Goal: Information Seeking & Learning: Find specific fact

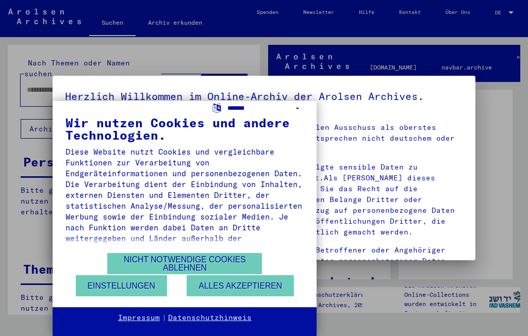
click at [297, 109] on select "**********" at bounding box center [265, 108] width 76 height 15
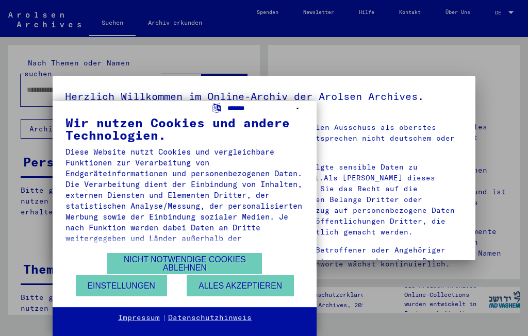
select select "*****"
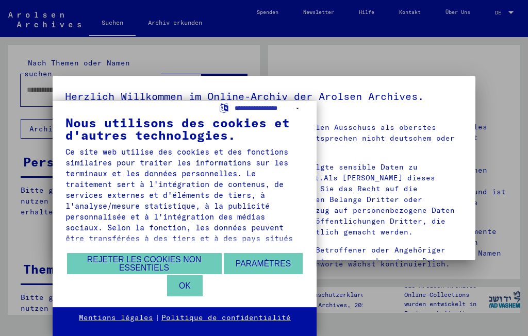
click at [190, 262] on button "Rejeter les cookies non essentiels" at bounding box center [144, 263] width 155 height 21
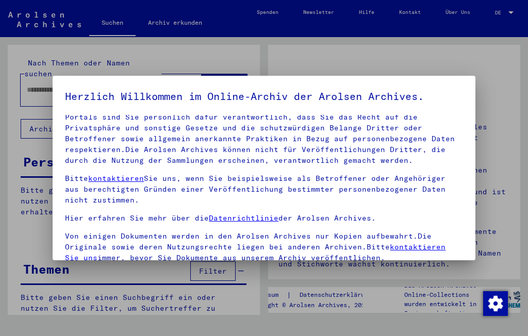
scroll to position [71, 0]
click at [489, 92] on div at bounding box center [264, 168] width 528 height 336
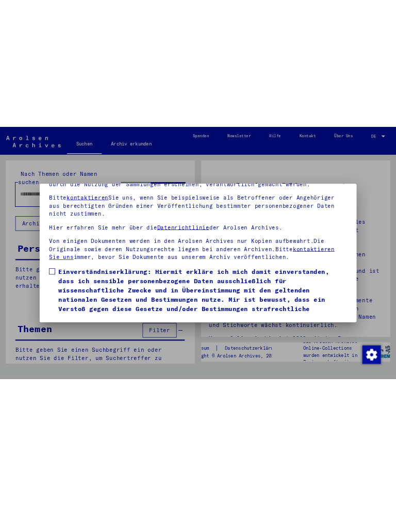
scroll to position [109, 0]
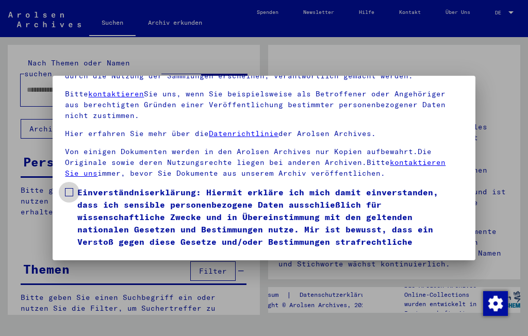
click at [73, 188] on span at bounding box center [69, 192] width 8 height 8
click at [119, 265] on button "Ich stimme zu" at bounding box center [104, 275] width 78 height 20
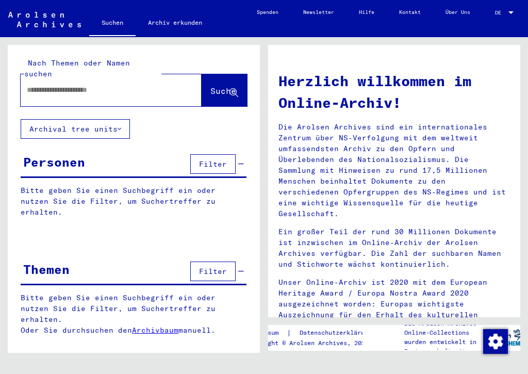
click at [86, 85] on input "text" at bounding box center [99, 90] width 144 height 11
type input "******"
click at [509, 14] on div at bounding box center [510, 13] width 9 height 6
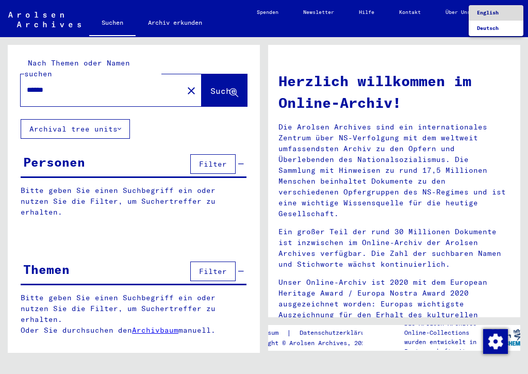
click at [497, 13] on span "English" at bounding box center [488, 12] width 22 height 7
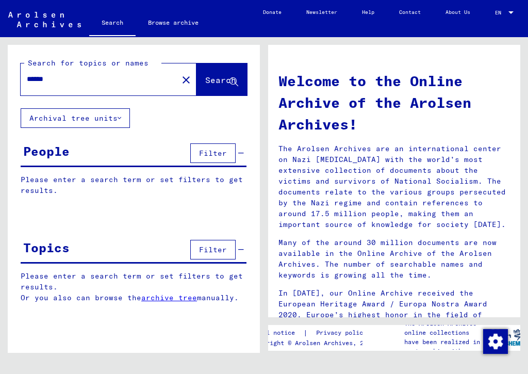
click at [232, 83] on icon at bounding box center [233, 82] width 9 height 9
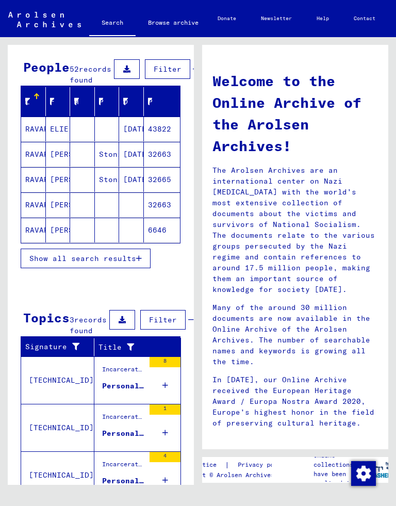
scroll to position [85, 0]
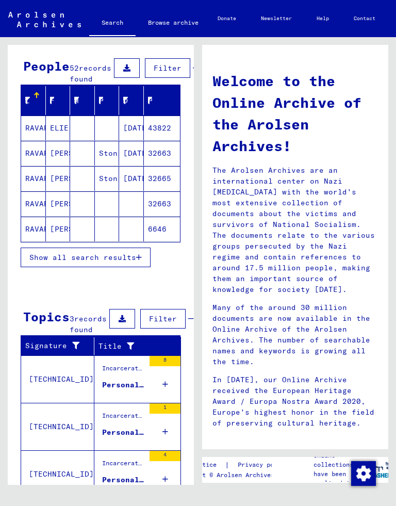
click at [140, 261] on icon "button" at bounding box center [139, 257] width 6 height 7
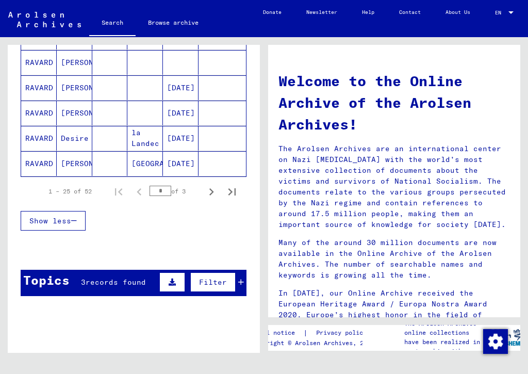
scroll to position [653, 0]
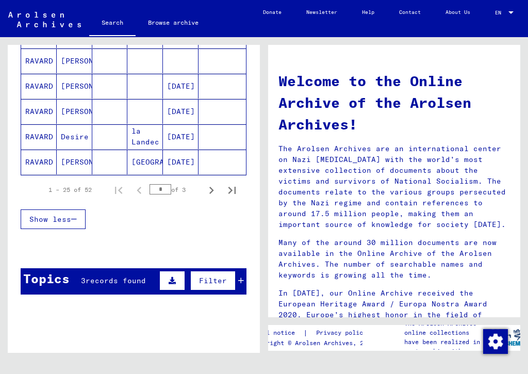
click at [130, 281] on span "records found" at bounding box center [116, 280] width 60 height 9
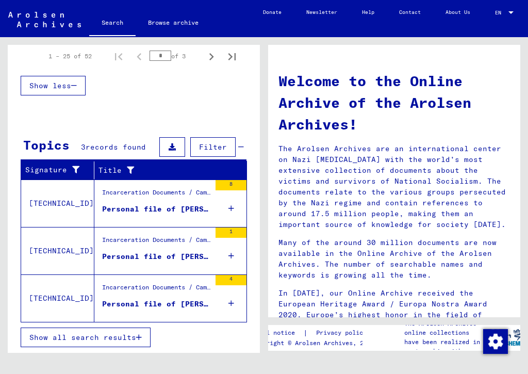
scroll to position [787, 0]
click at [194, 207] on div "Personal file of [PERSON_NAME], born on [DEMOGRAPHIC_DATA]" at bounding box center [156, 209] width 108 height 11
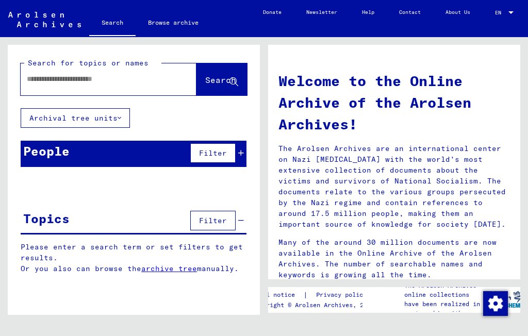
click at [95, 78] on input "text" at bounding box center [96, 79] width 139 height 11
click at [219, 83] on span "Search" at bounding box center [220, 80] width 31 height 10
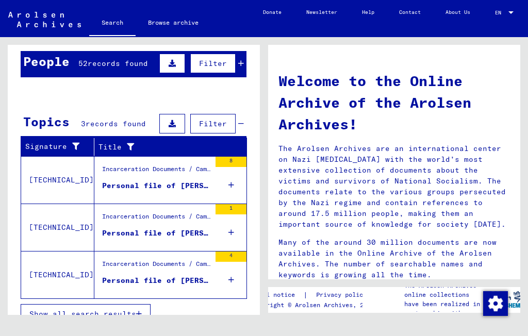
scroll to position [89, 0]
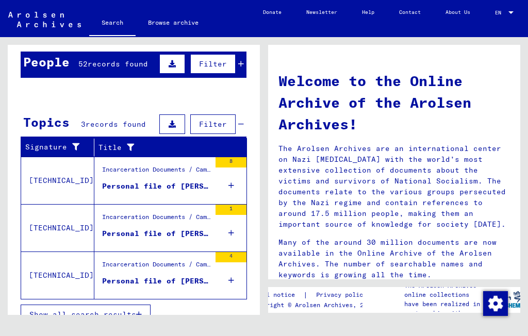
click at [192, 231] on div "Personal file of [PERSON_NAME], born on [DEMOGRAPHIC_DATA]" at bounding box center [156, 233] width 108 height 11
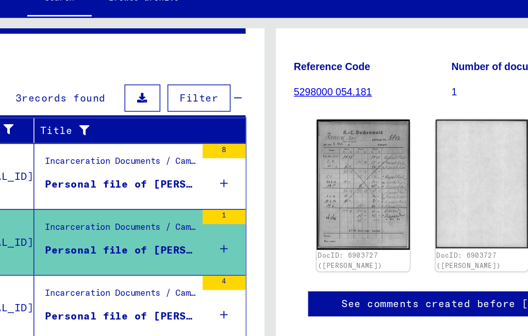
scroll to position [118, 0]
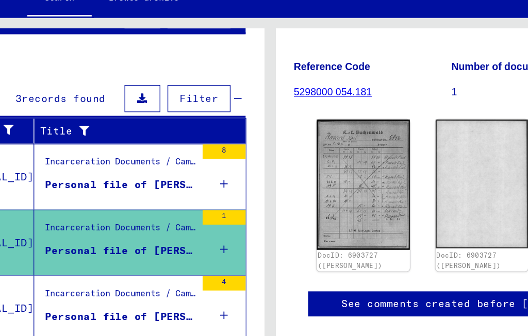
click at [102, 247] on div "Personal file of [PERSON_NAME], born on [DEMOGRAPHIC_DATA]" at bounding box center [156, 252] width 108 height 11
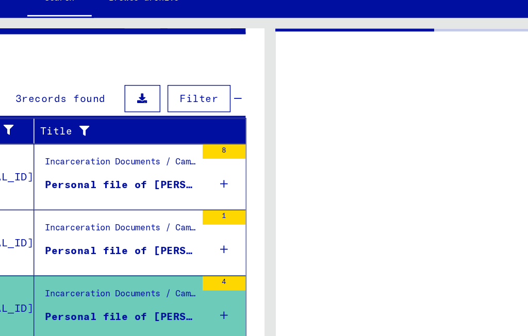
click at [125, 247] on div "Personal file of [PERSON_NAME], born on [DEMOGRAPHIC_DATA]" at bounding box center [156, 252] width 108 height 11
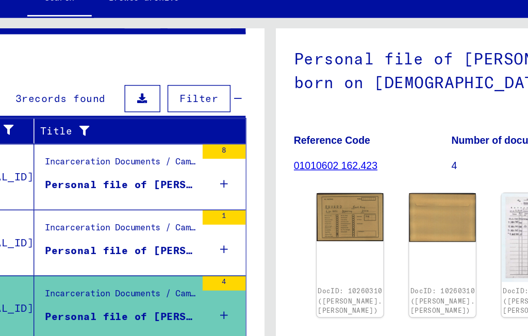
scroll to position [59, 0]
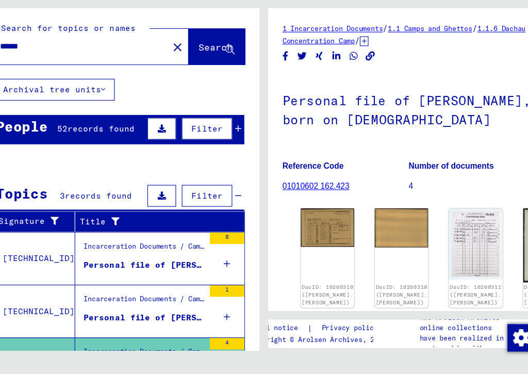
click at [118, 114] on icon at bounding box center [120, 117] width 4 height 7
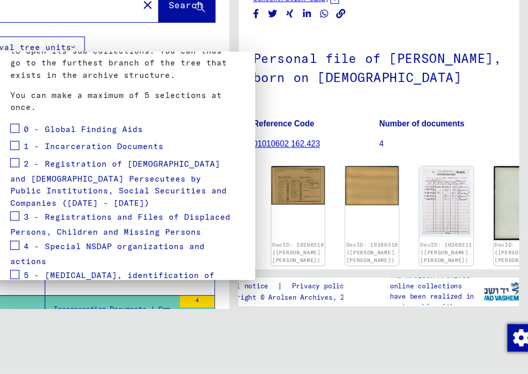
scroll to position [99, 0]
click at [36, 149] on span at bounding box center [40, 153] width 8 height 8
click at [36, 165] on span at bounding box center [40, 169] width 8 height 8
click at [36, 180] on span at bounding box center [40, 184] width 8 height 8
click at [36, 228] on span at bounding box center [40, 232] width 8 height 8
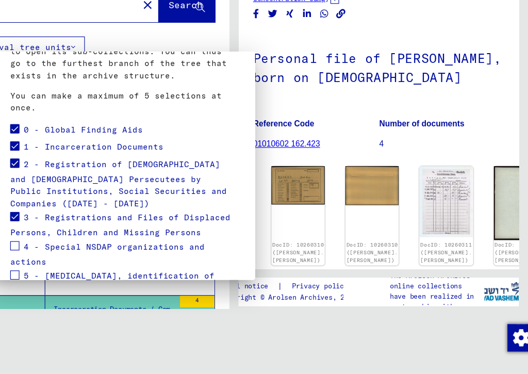
click at [36, 255] on span at bounding box center [40, 259] width 8 height 8
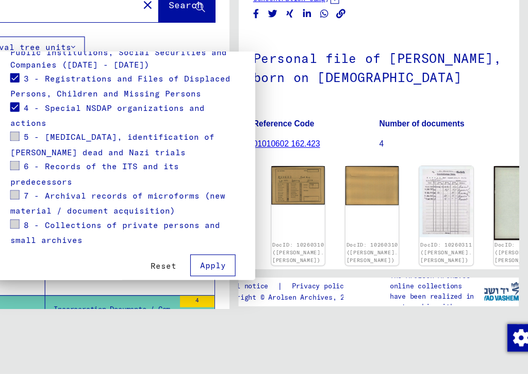
scroll to position [225, 0]
click at [36, 156] on span at bounding box center [40, 160] width 8 height 8
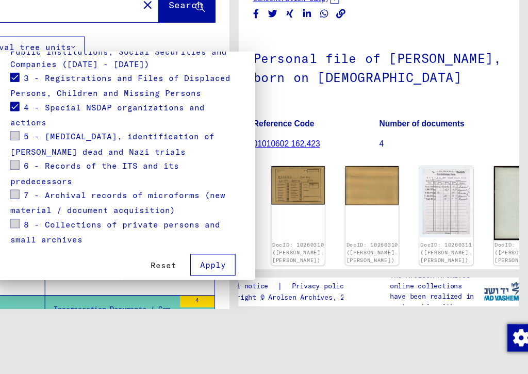
click at [36, 182] on span at bounding box center [40, 186] width 8 height 8
click at [36, 208] on span at bounding box center [40, 212] width 8 height 8
click at [36, 235] on span at bounding box center [40, 239] width 8 height 8
click at [198, 266] on button "Apply" at bounding box center [218, 276] width 41 height 20
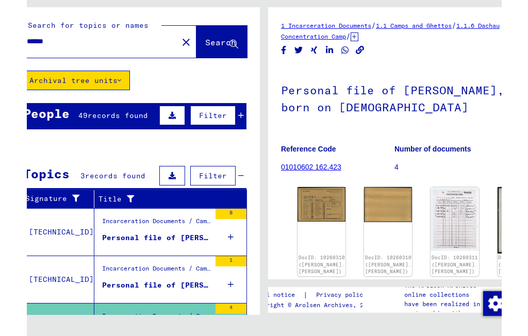
scroll to position [0, 0]
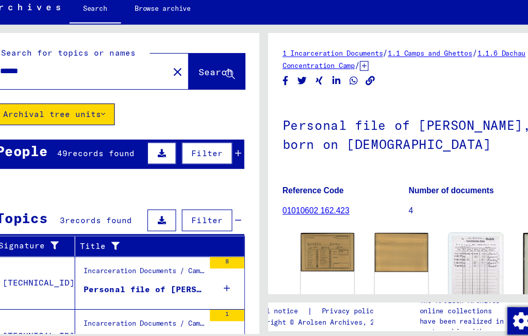
click at [96, 148] on span "records found" at bounding box center [118, 152] width 60 height 9
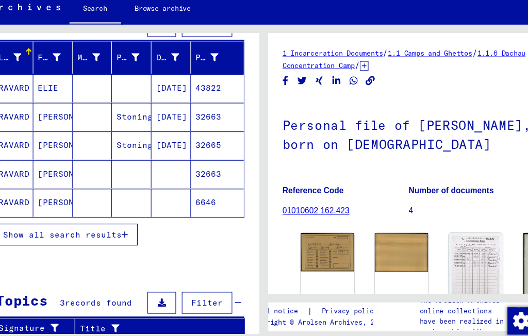
scroll to position [118, 0]
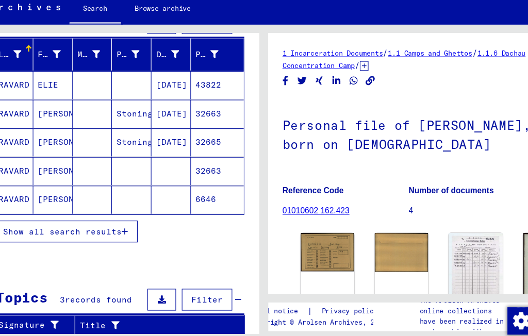
click at [136, 220] on icon "button" at bounding box center [139, 223] width 6 height 7
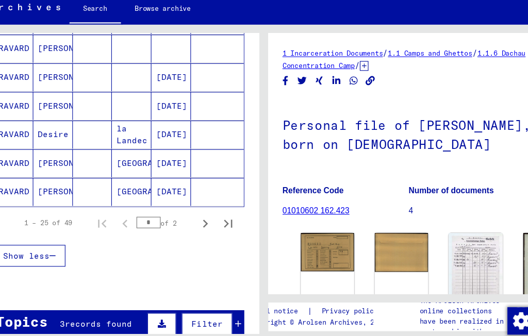
scroll to position [640, 0]
click at [131, 123] on mat-cell "la Landec" at bounding box center [145, 135] width 36 height 25
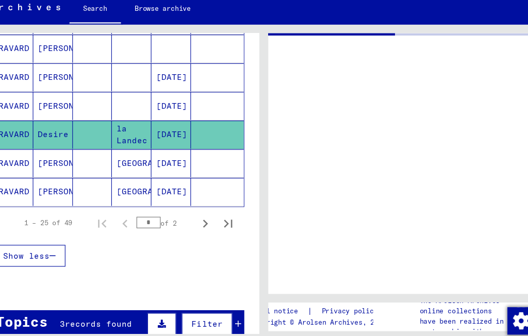
click at [163, 123] on mat-cell "[DATE]" at bounding box center [181, 135] width 36 height 25
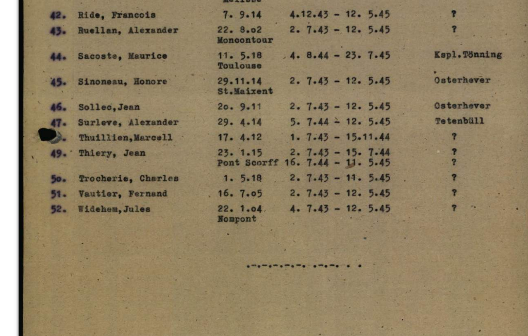
scroll to position [230, 0]
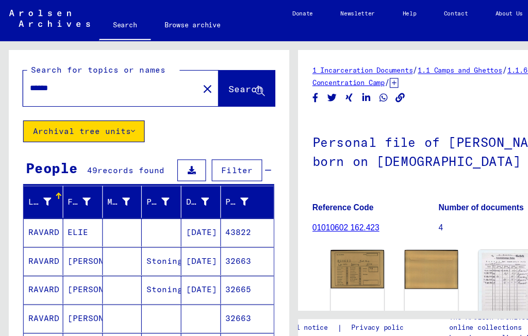
click at [97, 84] on input "******" at bounding box center [99, 79] width 145 height 11
type input "**********"
click at [212, 78] on span "Search" at bounding box center [220, 80] width 31 height 10
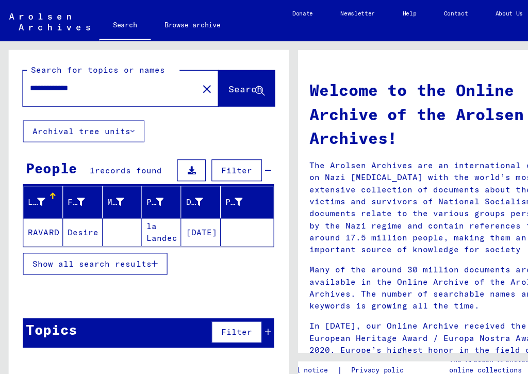
click at [143, 238] on button "Show all search results" at bounding box center [86, 237] width 130 height 20
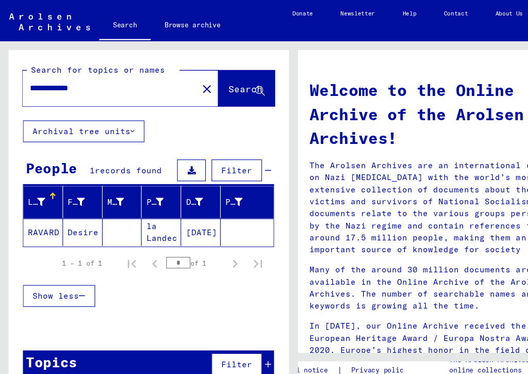
scroll to position [15, 0]
click at [76, 262] on icon "button" at bounding box center [74, 265] width 6 height 7
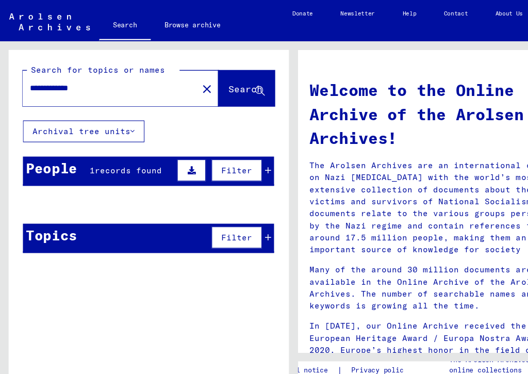
scroll to position [0, 0]
click at [80, 209] on mat-cell "Desire" at bounding box center [75, 208] width 36 height 25
